Goal: Task Accomplishment & Management: Use online tool/utility

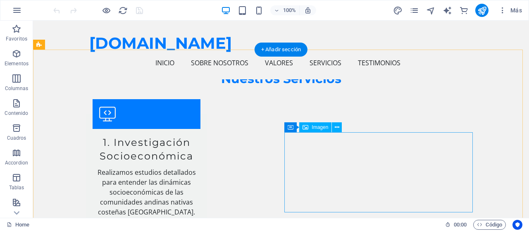
scroll to position [1075, 0]
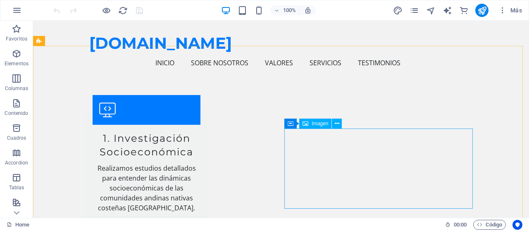
click at [322, 124] on span "Imagen" at bounding box center [320, 123] width 17 height 5
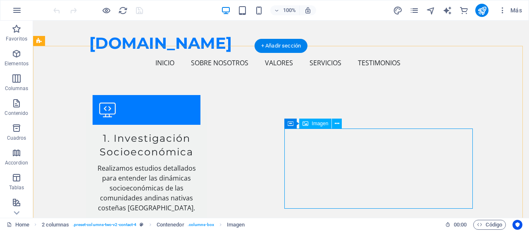
select select "%"
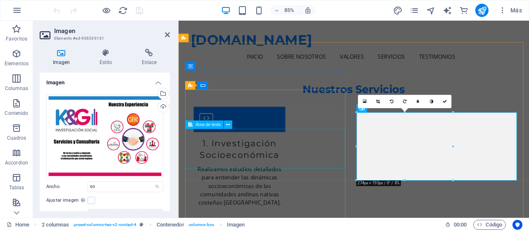
scroll to position [1102, 0]
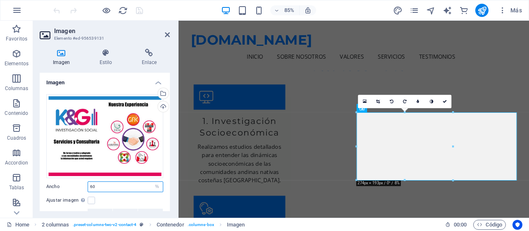
drag, startPoint x: 102, startPoint y: 185, endPoint x: 86, endPoint y: 184, distance: 15.3
click at [86, 184] on div "Ancho 60 Predeterminado automático px rem % em vh vw" at bounding box center [104, 187] width 117 height 11
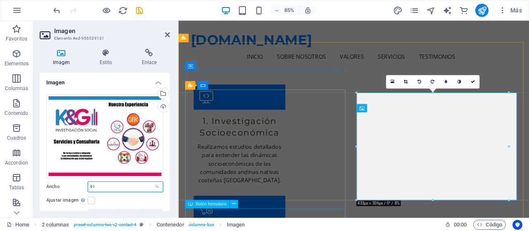
type input "90"
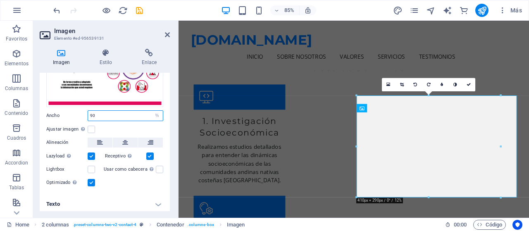
scroll to position [72, 0]
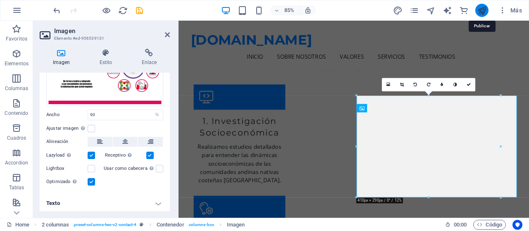
click at [482, 12] on icon "publish" at bounding box center [483, 11] width 10 height 10
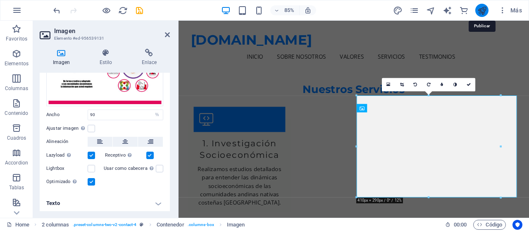
checkbox input "false"
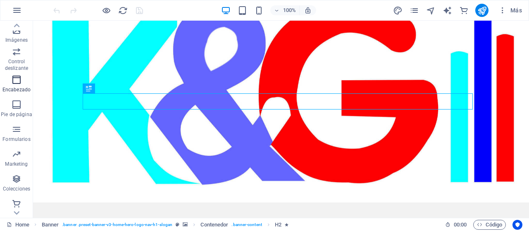
scroll to position [199, 0]
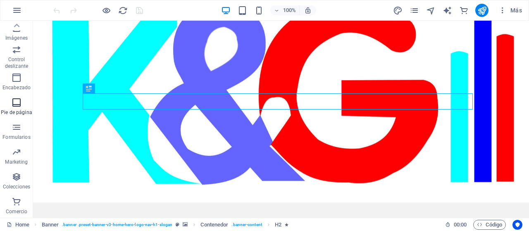
click at [19, 108] on span "Pie de página" at bounding box center [16, 108] width 33 height 20
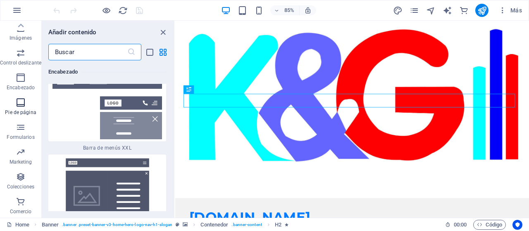
scroll to position [10862, 0]
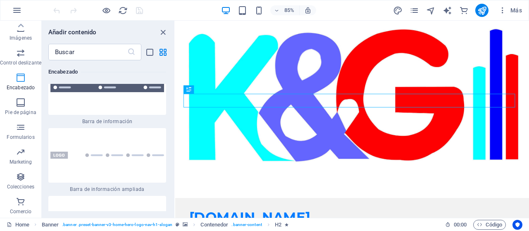
click at [19, 81] on icon "button" at bounding box center [21, 78] width 10 height 10
click at [19, 58] on span "Control deslizante" at bounding box center [20, 58] width 41 height 20
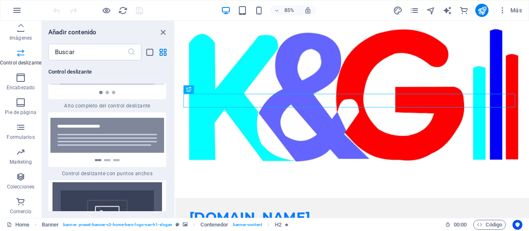
scroll to position [9295, 0]
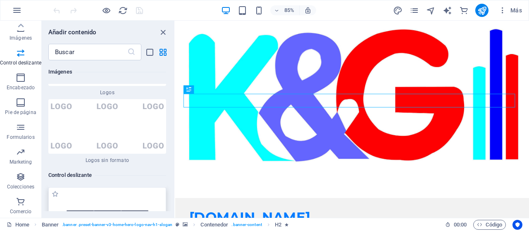
click at [82, 189] on img at bounding box center [107, 222] width 114 height 66
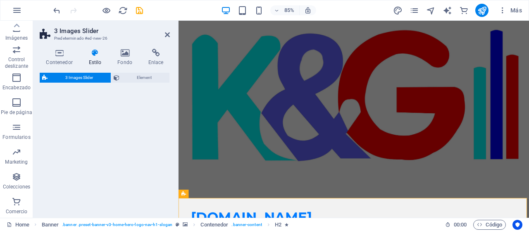
click at [82, 122] on div "3 Images Slider Element" at bounding box center [105, 142] width 130 height 139
select select "rem"
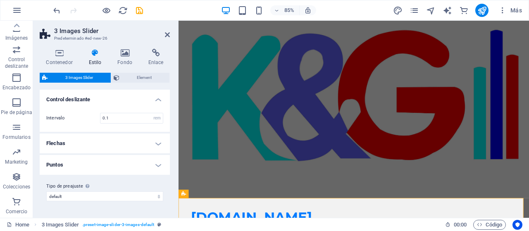
click at [89, 78] on span "3 Images Slider" at bounding box center [79, 78] width 58 height 10
click at [88, 74] on span "3 Images Slider" at bounding box center [79, 78] width 58 height 10
click at [46, 76] on icon at bounding box center [44, 78] width 5 height 10
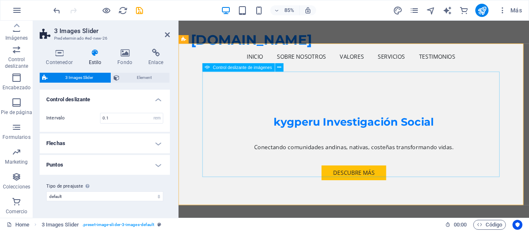
scroll to position [207, 0]
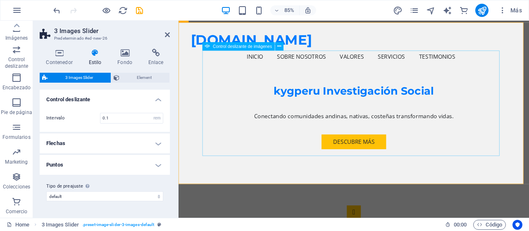
select select "px"
select select "ms"
select select "s"
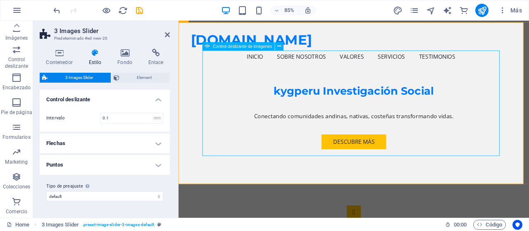
select select "progressive"
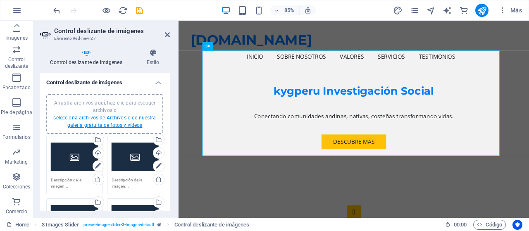
click at [96, 118] on link "selecciona archivos de Archivos o de nuestra galería gratuita de fotos y vídeos" at bounding box center [104, 121] width 103 height 13
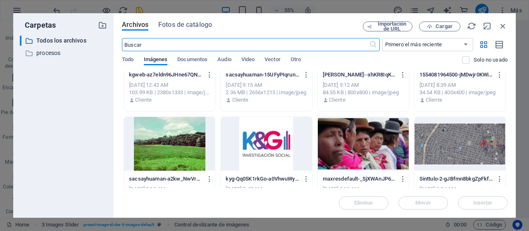
scroll to position [165, 0]
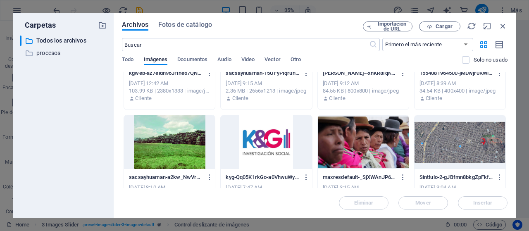
click at [266, 136] on div at bounding box center [266, 142] width 91 height 54
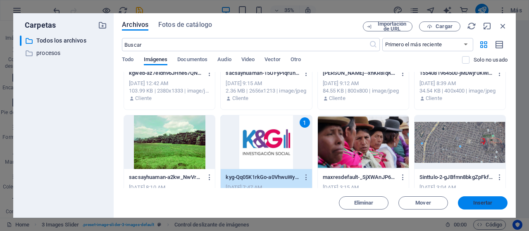
drag, startPoint x: 470, startPoint y: 204, endPoint x: 343, endPoint y: 215, distance: 127.5
click at [470, 204] on span "Insertar" at bounding box center [483, 203] width 43 height 5
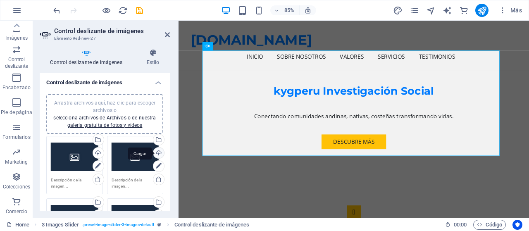
click at [157, 153] on div "Cargar" at bounding box center [158, 154] width 12 height 12
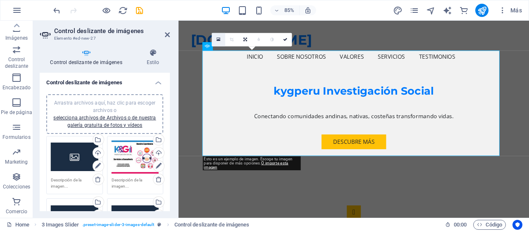
click at [218, 38] on icon at bounding box center [219, 39] width 4 height 5
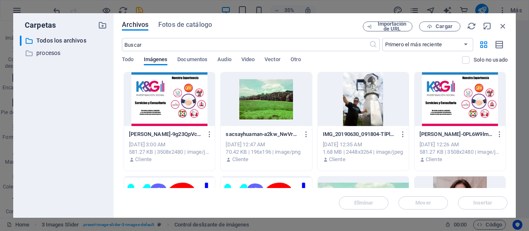
click at [179, 113] on div at bounding box center [169, 99] width 91 height 54
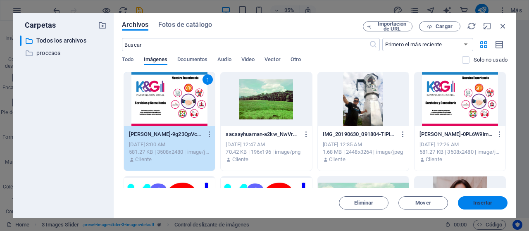
click at [477, 206] on span "Insertar" at bounding box center [483, 203] width 19 height 5
type input "1208"
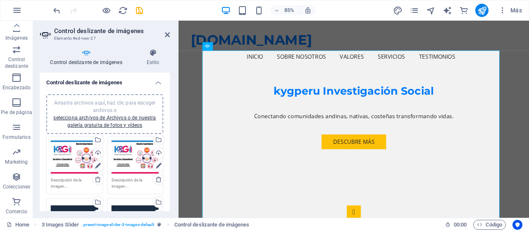
click at [76, 153] on div "Arrastra archivos aquí, haz clic para escoger archivos o selecciona archivos de…" at bounding box center [75, 158] width 48 height 34
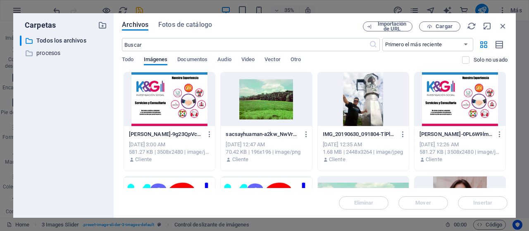
click at [77, 153] on div "​ Todos los archivos Todos los archivos ​ procesos procesos" at bounding box center [63, 124] width 87 height 176
click at [440, 29] on span "Cargar" at bounding box center [444, 26] width 17 height 5
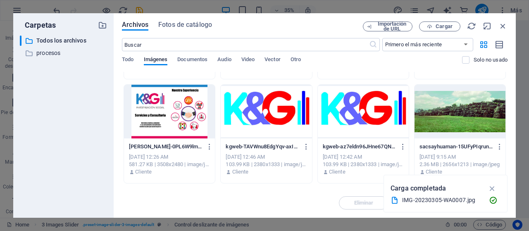
scroll to position [83, 0]
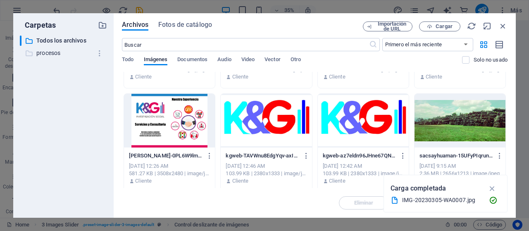
click at [55, 51] on p "procesos" at bounding box center [63, 53] width 55 height 10
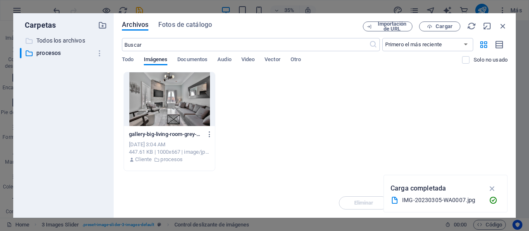
click at [60, 42] on p "Todos los archivos" at bounding box center [63, 41] width 55 height 10
